Goal: Book appointment/travel/reservation

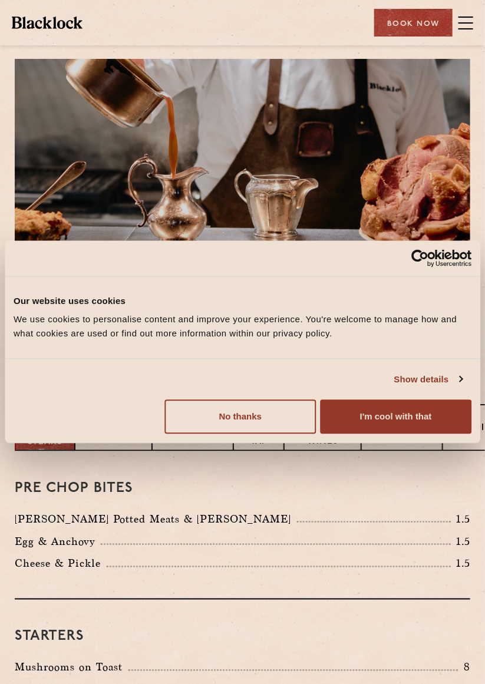
click at [396, 420] on button "I'm cool with that" at bounding box center [395, 417] width 151 height 34
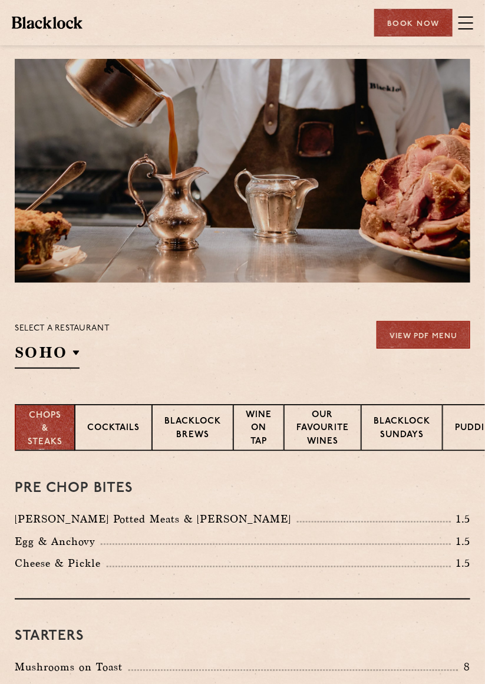
click at [77, 353] on h2 "SOHO" at bounding box center [47, 355] width 65 height 27
click at [0, 0] on p "Canary Wharf" at bounding box center [0, 0] width 0 height 0
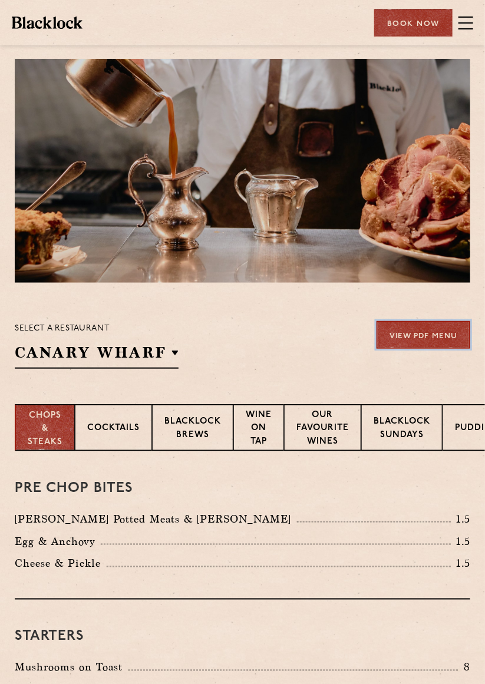
click at [415, 339] on link "View PDF Menu" at bounding box center [423, 335] width 94 height 28
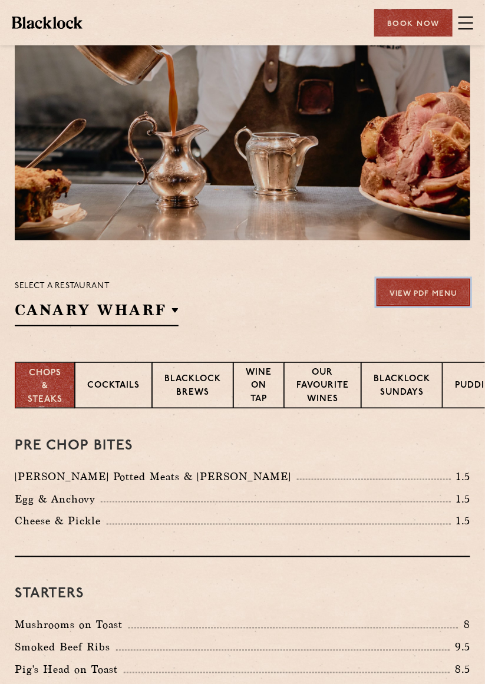
scroll to position [48, 0]
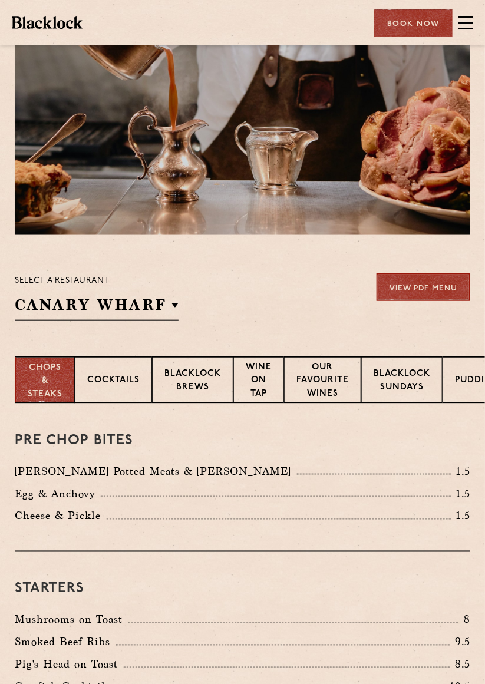
click at [269, 383] on p "Wine on Tap" at bounding box center [259, 381] width 26 height 41
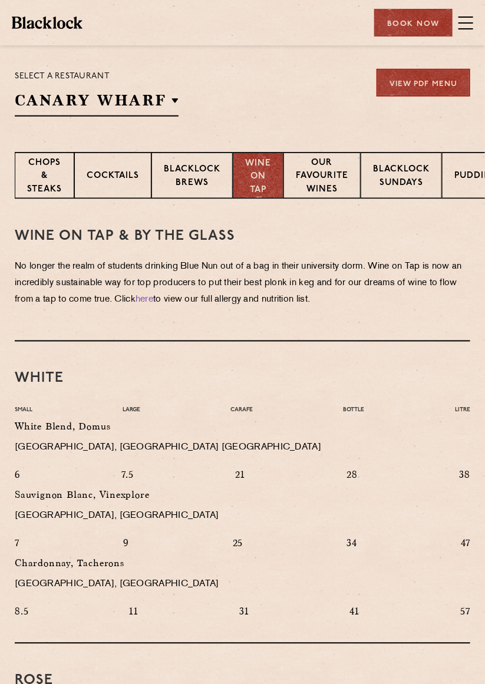
scroll to position [253, 0]
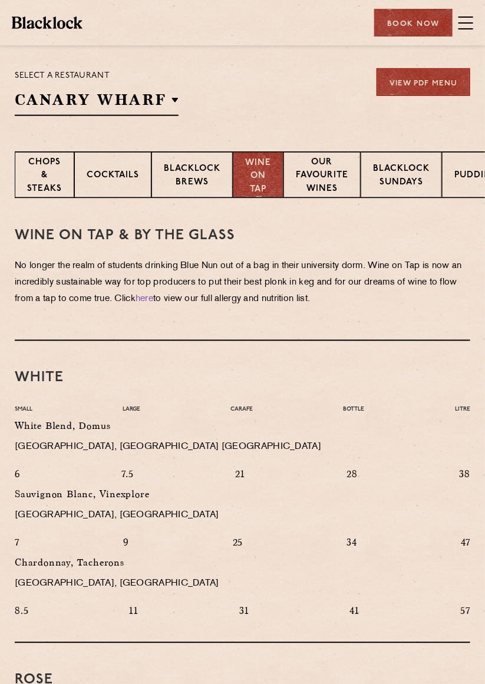
click at [332, 187] on p "Our favourite wines" at bounding box center [322, 176] width 52 height 41
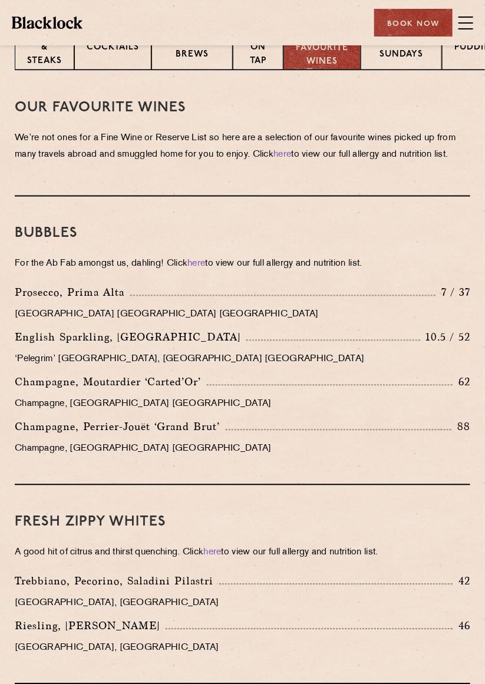
scroll to position [0, 0]
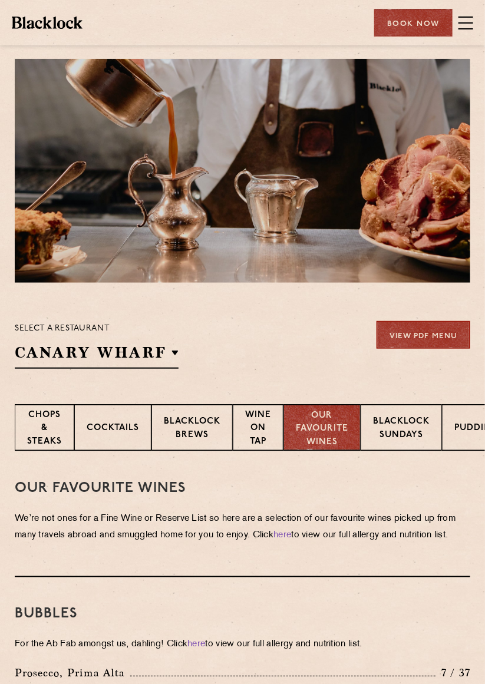
click at [57, 433] on p "Chops & Steaks" at bounding box center [44, 429] width 35 height 41
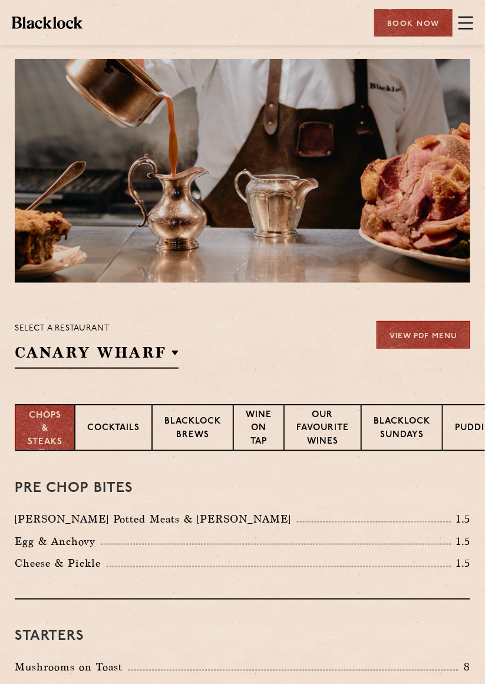
scroll to position [0, 25]
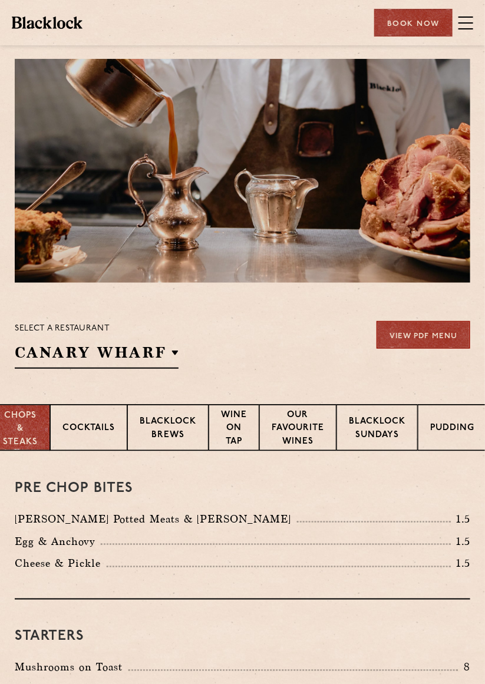
click at [450, 435] on p "Pudding" at bounding box center [452, 429] width 44 height 15
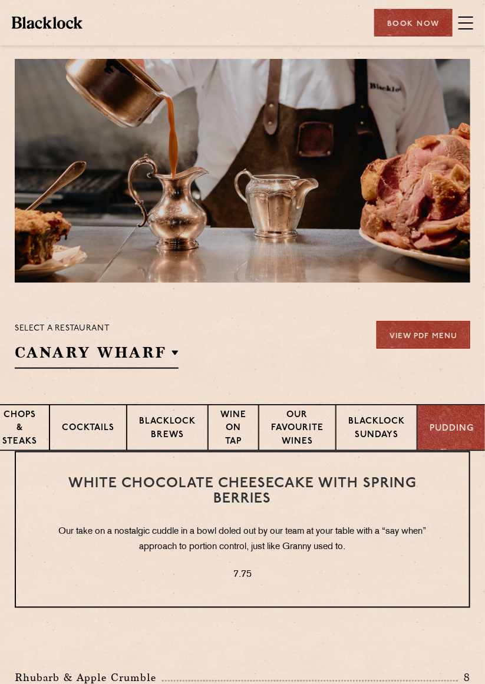
scroll to position [0, 0]
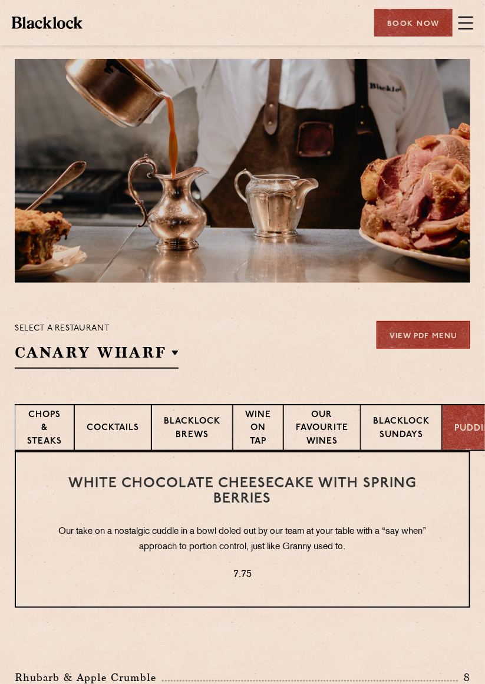
click at [410, 26] on div "Book Now" at bounding box center [413, 23] width 78 height 28
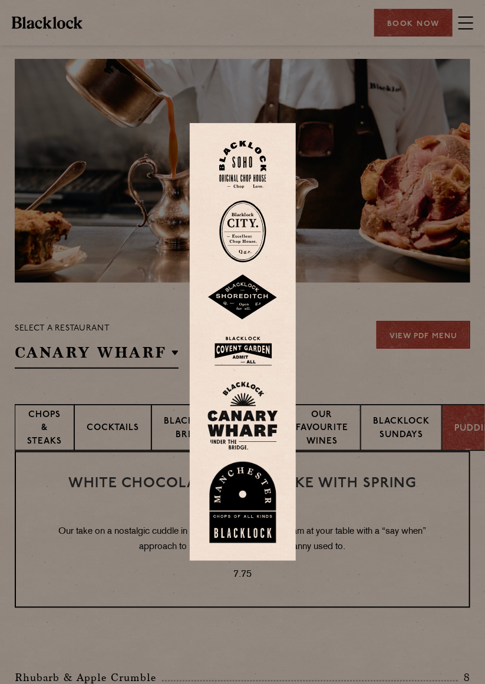
click at [249, 438] on img at bounding box center [242, 416] width 71 height 68
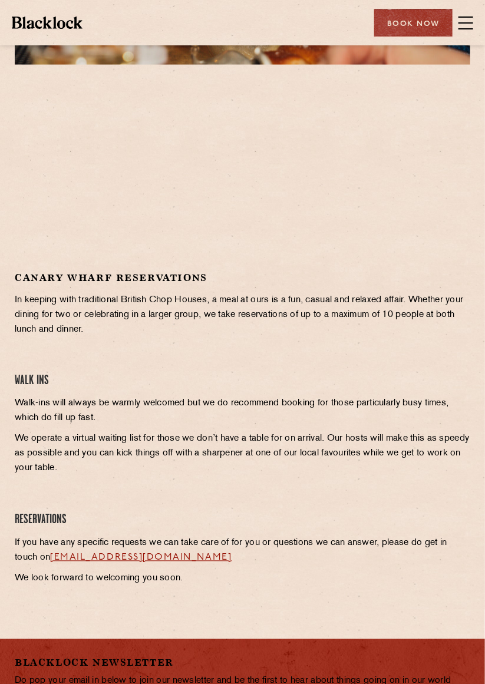
scroll to position [229, 0]
